Goal: Task Accomplishment & Management: Manage account settings

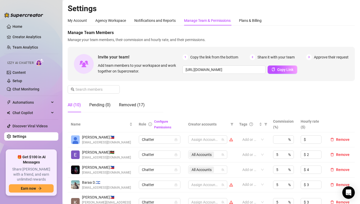
scroll to position [107, 0]
click at [37, 46] on link "Team Analytics" at bounding box center [24, 47] width 25 height 4
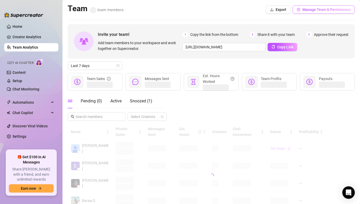
click at [302, 11] on button "Manage Team & Permissions" at bounding box center [323, 9] width 62 height 8
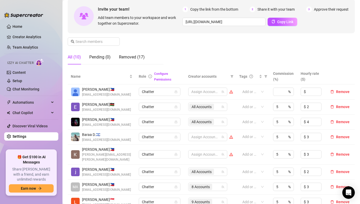
scroll to position [49, 0]
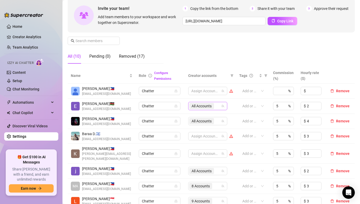
click at [194, 106] on span "All Accounts" at bounding box center [201, 106] width 20 height 6
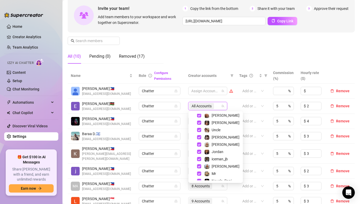
scroll to position [50, 0]
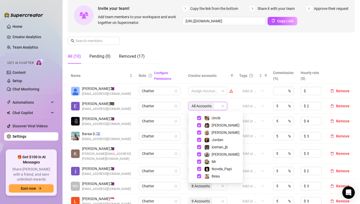
click at [180, 128] on td "Chatter" at bounding box center [159, 121] width 49 height 15
